Goal: Navigation & Orientation: Find specific page/section

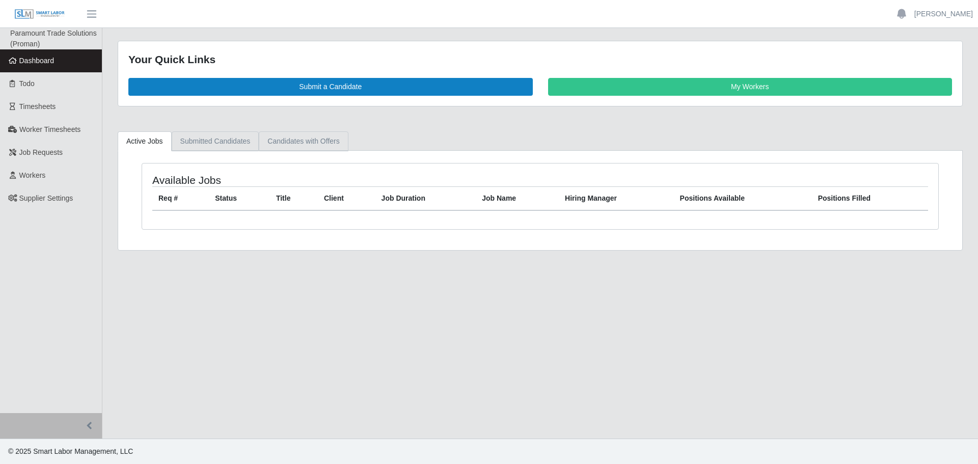
drag, startPoint x: 208, startPoint y: 138, endPoint x: 277, endPoint y: 138, distance: 68.3
click at [209, 138] on link "Submitted Candidates" at bounding box center [216, 141] width 88 height 20
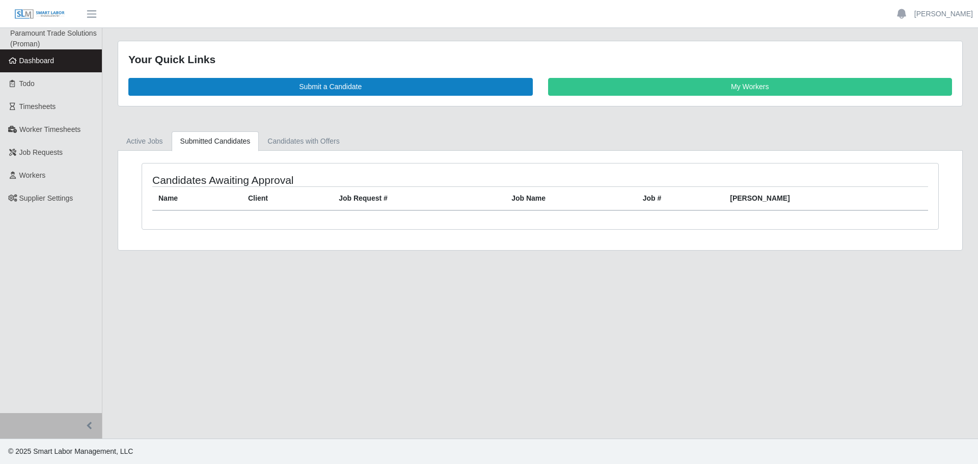
click at [301, 154] on div "Candidates Awaiting Approval Name Client Job Request # Job Name Job # [PERSON_N…" at bounding box center [540, 200] width 844 height 99
drag, startPoint x: 316, startPoint y: 130, endPoint x: 263, endPoint y: 136, distance: 53.7
click at [314, 130] on div "Your Quick Links Submit a Candidate My Workers Active Jobs Submitted Candidates…" at bounding box center [540, 146] width 876 height 210
click at [140, 143] on link "Active Jobs" at bounding box center [145, 141] width 54 height 20
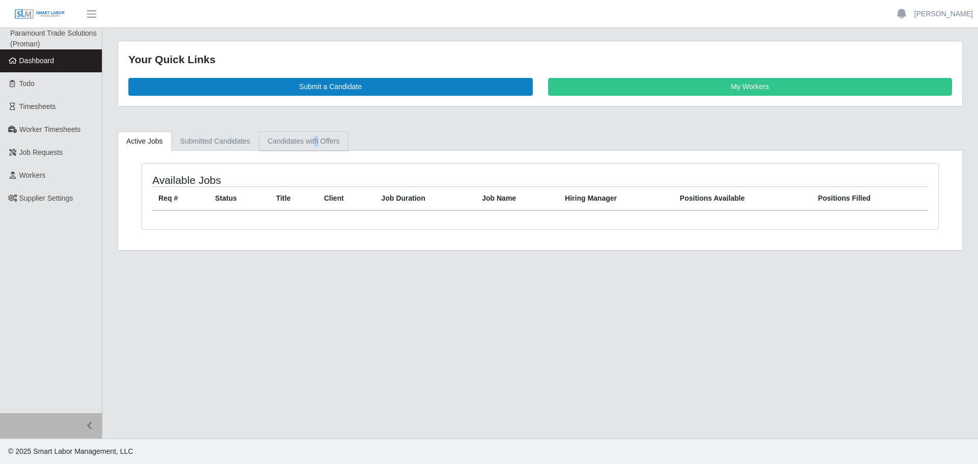
click at [299, 146] on link "Candidates with Offers" at bounding box center [303, 141] width 89 height 20
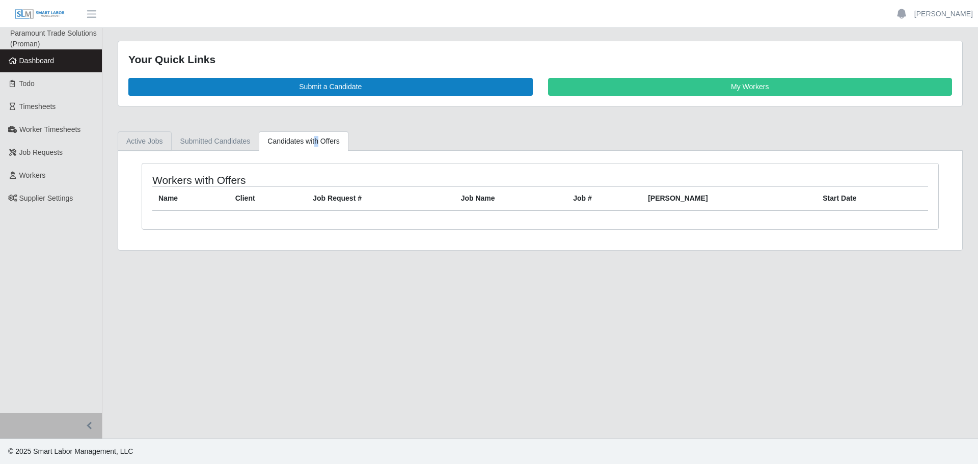
click at [165, 140] on link "Active Jobs" at bounding box center [145, 141] width 54 height 20
